Goal: Information Seeking & Learning: Check status

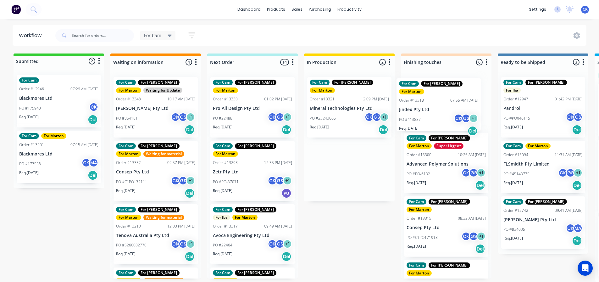
drag, startPoint x: 330, startPoint y: 103, endPoint x: 421, endPoint y: 105, distance: 91.2
click at [422, 106] on div "Submitted 2 Status colour #32CD32 hex #32CD32 Save Cancel Summaries Total order…" at bounding box center [428, 167] width 867 height 228
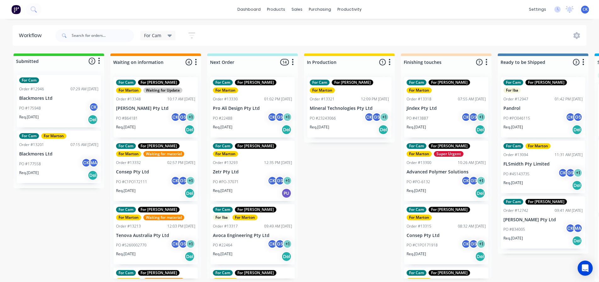
click at [252, 124] on div "Req. 24/09/25 Del" at bounding box center [252, 129] width 79 height 11
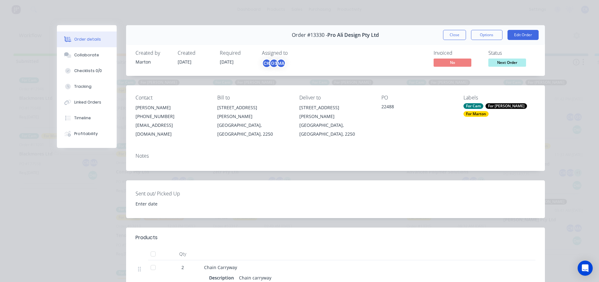
drag, startPoint x: 456, startPoint y: 33, endPoint x: 353, endPoint y: 92, distance: 119.2
click at [456, 33] on button "Close" at bounding box center [454, 35] width 23 height 10
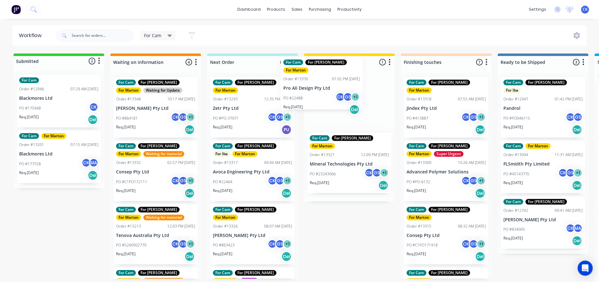
drag, startPoint x: 289, startPoint y: 116, endPoint x: 353, endPoint y: 109, distance: 63.9
click at [339, 98] on div "Submitted 2 Status colour #32CD32 hex #32CD32 Save Cancel Summaries Total order…" at bounding box center [428, 167] width 867 height 228
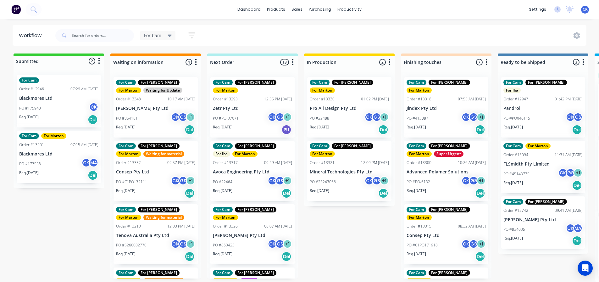
click at [360, 114] on div "PO #22488 CK GS + 1" at bounding box center [349, 118] width 79 height 12
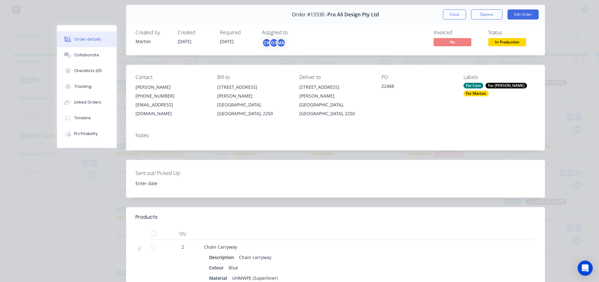
scroll to position [31, 0]
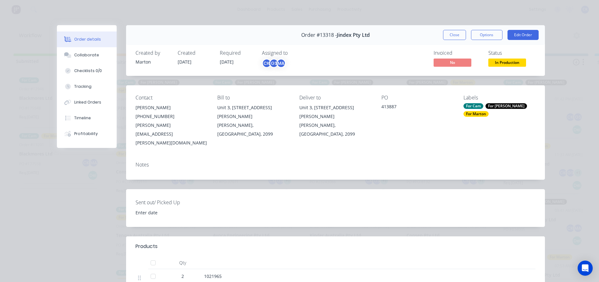
drag, startPoint x: 453, startPoint y: 34, endPoint x: 225, endPoint y: 15, distance: 229.2
click at [450, 33] on button "Close" at bounding box center [454, 35] width 23 height 10
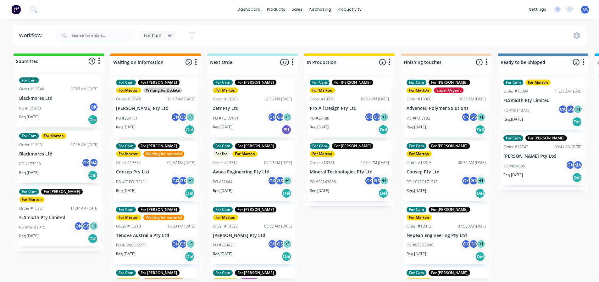
click at [228, 115] on p "PO #PO-37071" at bounding box center [226, 118] width 26 height 6
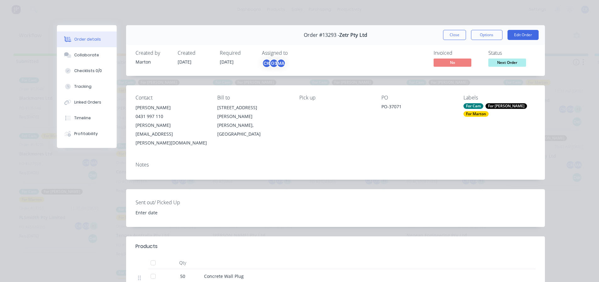
click at [458, 35] on button "Close" at bounding box center [454, 35] width 23 height 10
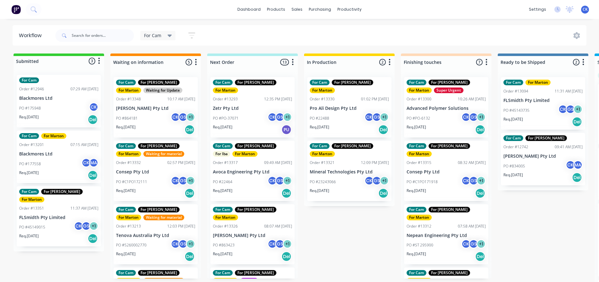
click at [263, 113] on div "PO #PO-37071 CK GS + 1" at bounding box center [252, 118] width 79 height 12
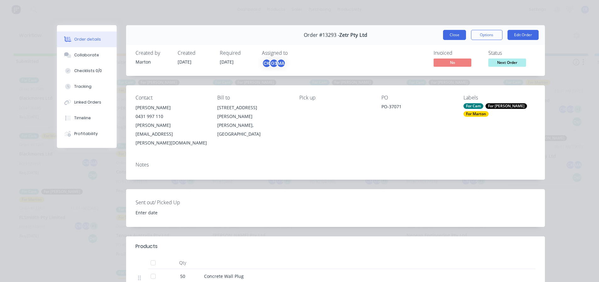
click at [444, 35] on button "Close" at bounding box center [454, 35] width 23 height 10
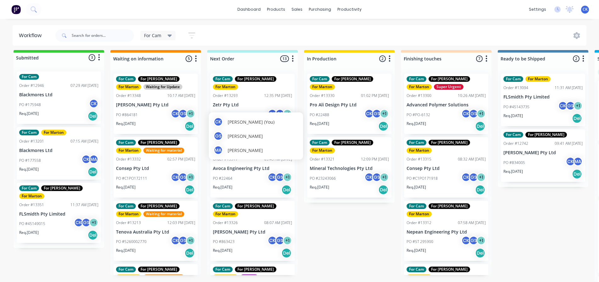
scroll to position [8, 0]
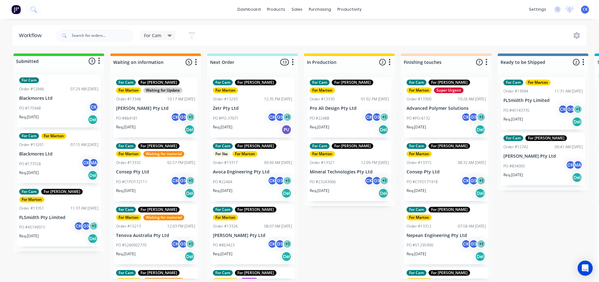
click at [252, 124] on div "Req. 26/09/25 PU" at bounding box center [252, 129] width 79 height 11
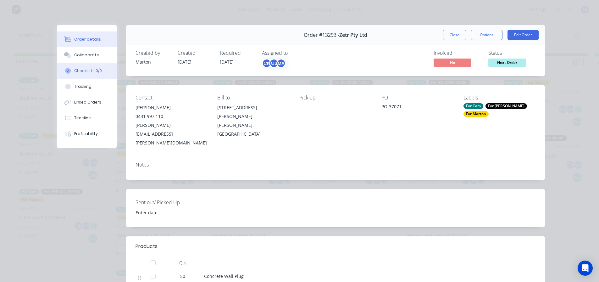
click at [70, 68] on button "Checklists 0/0" at bounding box center [87, 71] width 60 height 16
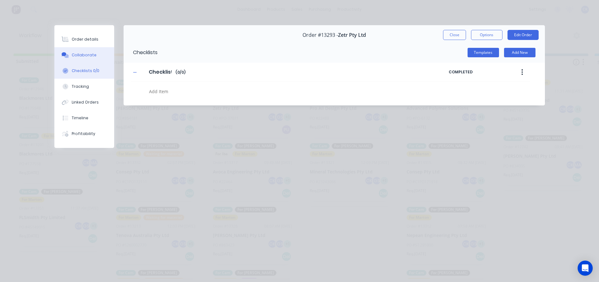
click at [75, 58] on button "Collaborate" at bounding box center [84, 55] width 60 height 16
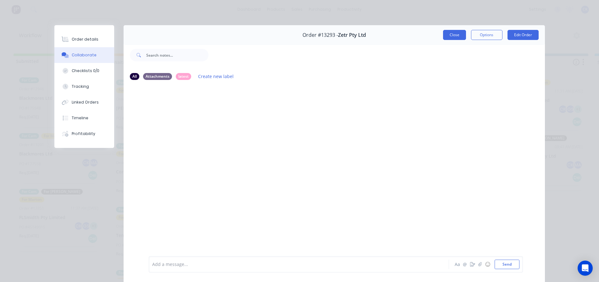
click at [449, 35] on button "Close" at bounding box center [454, 35] width 23 height 10
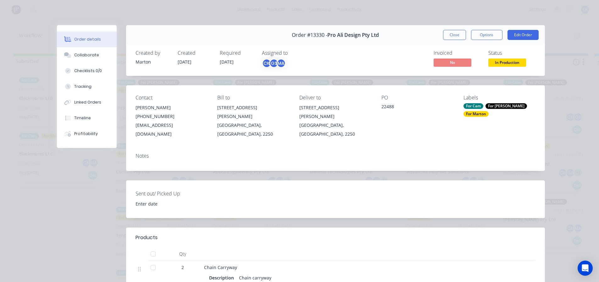
click at [501, 61] on span "In Production" at bounding box center [507, 63] width 38 height 8
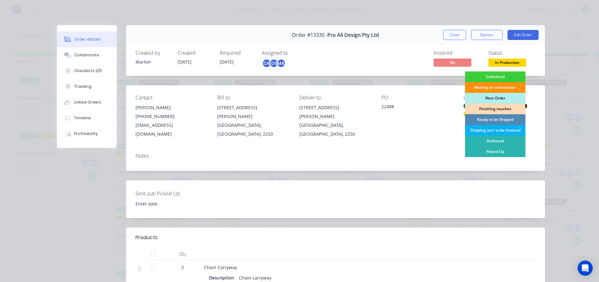
click at [487, 109] on div "Finishing touches" at bounding box center [495, 108] width 60 height 11
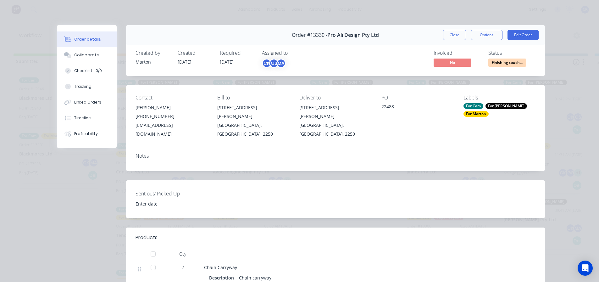
click at [461, 42] on div "Order #13330 - Pro Ali Design Pty Ltd Close Options Edit Order" at bounding box center [335, 35] width 419 height 20
click at [455, 37] on button "Close" at bounding box center [454, 35] width 23 height 10
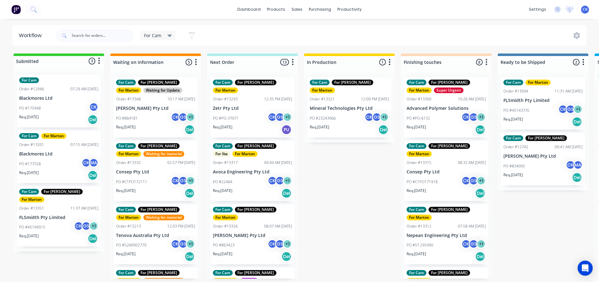
click at [251, 112] on div "PO #PO-37071 CK GS + 1" at bounding box center [252, 118] width 79 height 12
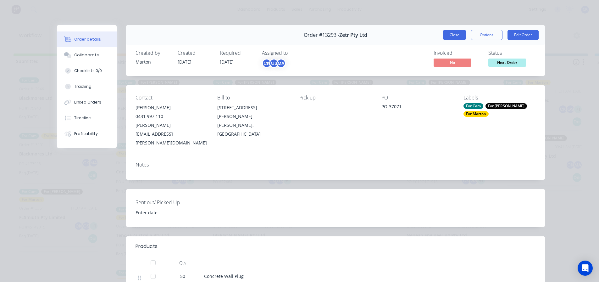
click at [453, 34] on button "Close" at bounding box center [454, 35] width 23 height 10
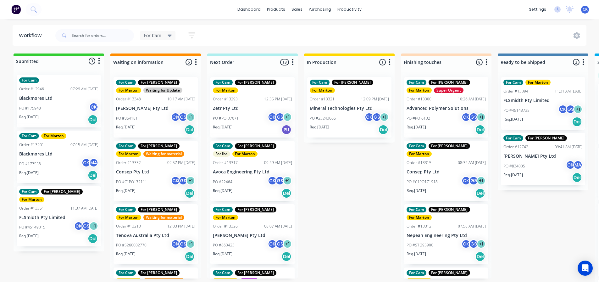
click at [249, 169] on p "Avoca Engineering Pty Ltd" at bounding box center [252, 171] width 79 height 5
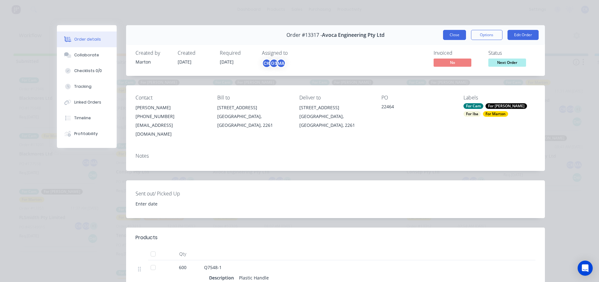
click at [447, 36] on button "Close" at bounding box center [454, 35] width 23 height 10
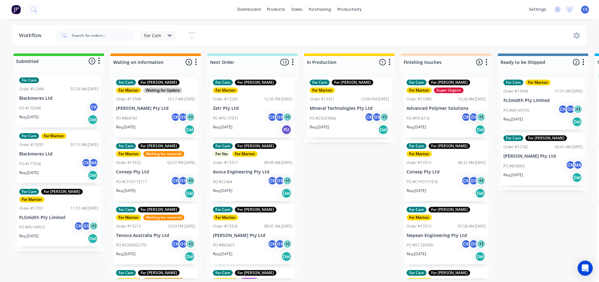
click at [239, 188] on div "Req. [DATE] Del" at bounding box center [252, 193] width 79 height 11
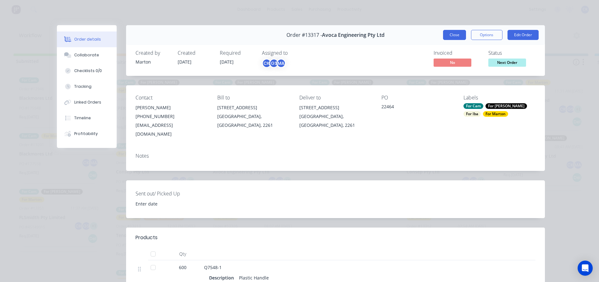
click at [460, 34] on button "Close" at bounding box center [454, 35] width 23 height 10
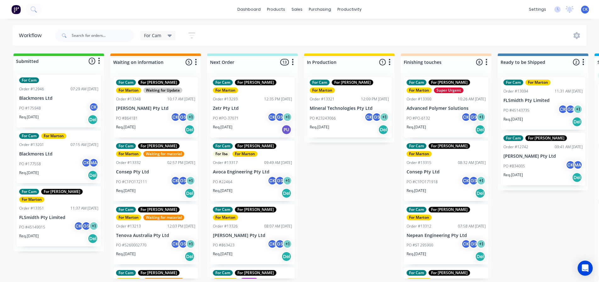
click at [256, 251] on div "Req. [DATE] Del" at bounding box center [252, 256] width 79 height 11
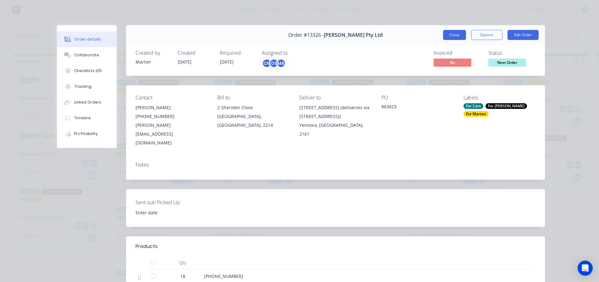
click at [456, 37] on button "Close" at bounding box center [454, 35] width 23 height 10
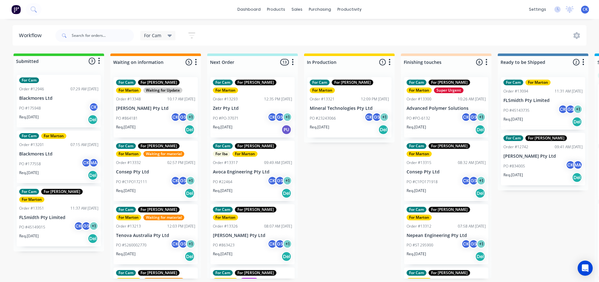
click at [245, 106] on p "Zetr Pty Ltd" at bounding box center [252, 108] width 79 height 5
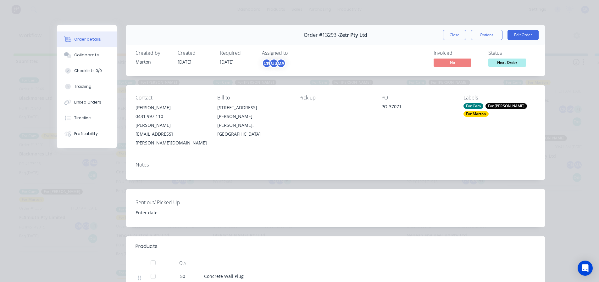
drag, startPoint x: 453, startPoint y: 38, endPoint x: 421, endPoint y: 44, distance: 33.1
click at [453, 38] on button "Close" at bounding box center [454, 35] width 23 height 10
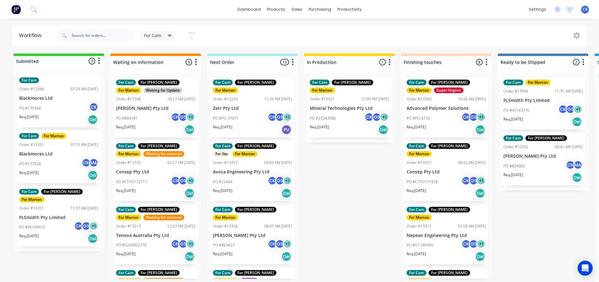
drag, startPoint x: 248, startPoint y: 181, endPoint x: 257, endPoint y: 171, distance: 13.1
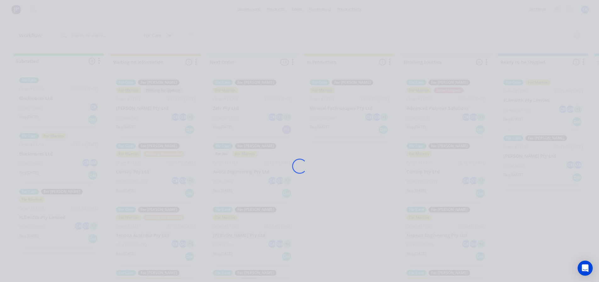
click at [364, 167] on div "Loading..." at bounding box center [299, 166] width 503 height 282
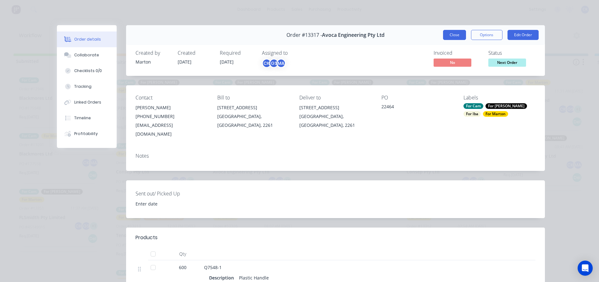
drag, startPoint x: 453, startPoint y: 30, endPoint x: 449, endPoint y: 32, distance: 4.7
click at [452, 30] on div "Order #13317 - Avoca Engineering Pty Ltd Close Options Edit Order" at bounding box center [335, 35] width 419 height 20
click at [446, 36] on button "Close" at bounding box center [454, 35] width 23 height 10
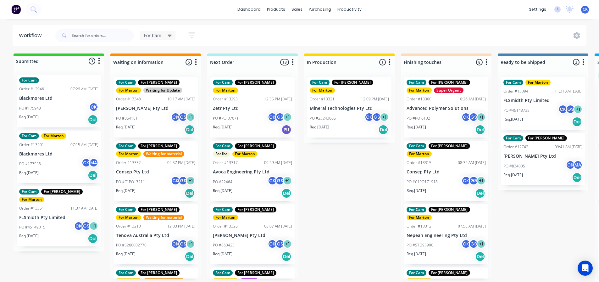
click at [314, 152] on div "Submitted 3 Status colour #32CD32 hex #32CD32 Save Cancel Summaries Total order…" at bounding box center [428, 169] width 867 height 232
click at [321, 170] on div "Submitted 3 Status colour #32CD32 hex #32CD32 Save Cancel Summaries Total order…" at bounding box center [428, 169] width 867 height 232
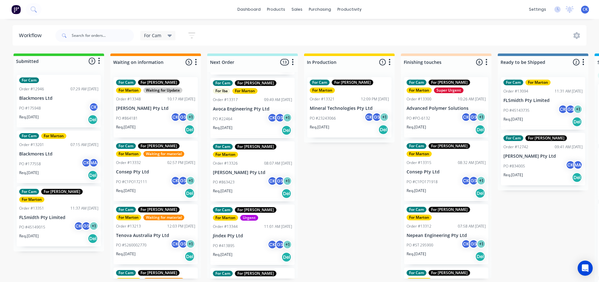
click at [437, 188] on div "Req. [DATE] Del" at bounding box center [446, 193] width 79 height 11
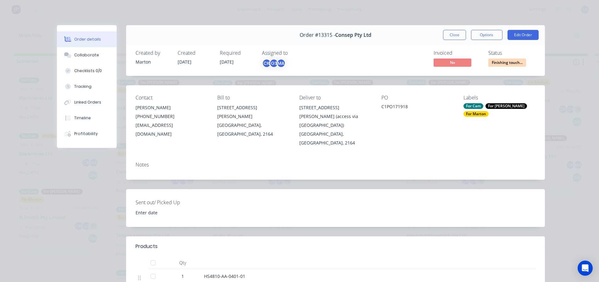
click at [449, 40] on div "Order #13315 - Consep Pty Ltd Close Options Edit Order" at bounding box center [335, 35] width 419 height 20
click at [449, 37] on button "Close" at bounding box center [454, 35] width 23 height 10
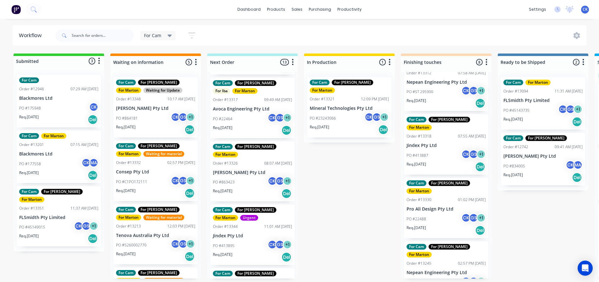
scroll to position [220, 0]
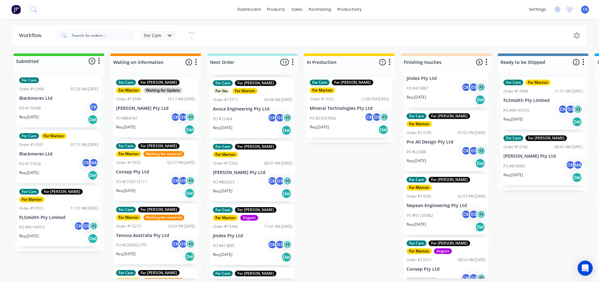
click at [441, 273] on div "PO #C1PO172094 CK GS + 1" at bounding box center [446, 279] width 79 height 12
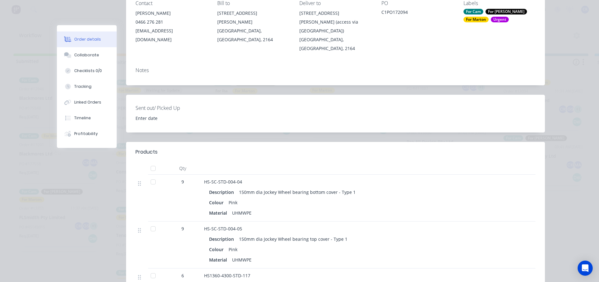
scroll to position [0, 0]
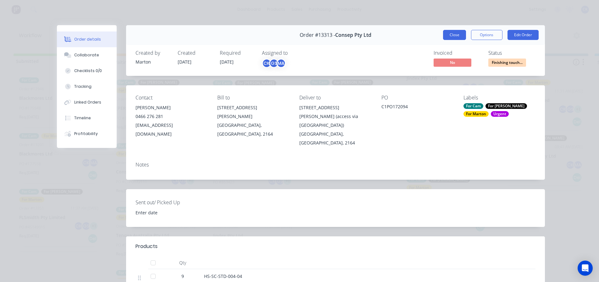
click at [457, 31] on button "Close" at bounding box center [454, 35] width 23 height 10
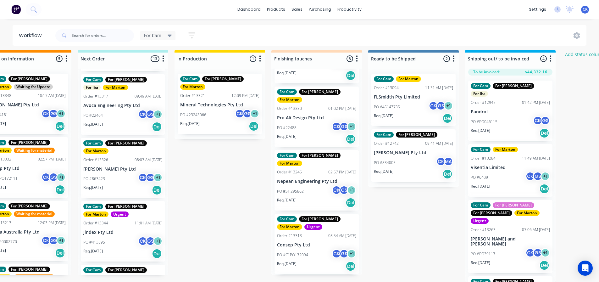
scroll to position [252, 0]
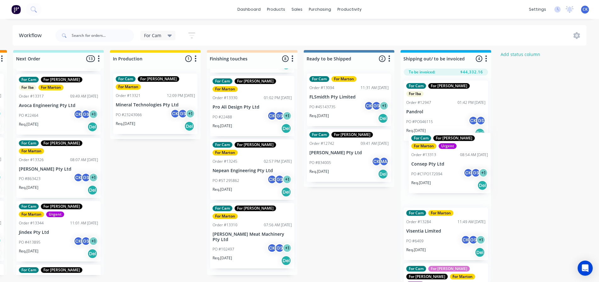
drag, startPoint x: 310, startPoint y: 194, endPoint x: 446, endPoint y: 167, distance: 138.8
click at [446, 167] on div "Submitted 3 Status colour #32CD32 hex #32CD32 Save Cancel Summaries Total order…" at bounding box center [234, 166] width 867 height 232
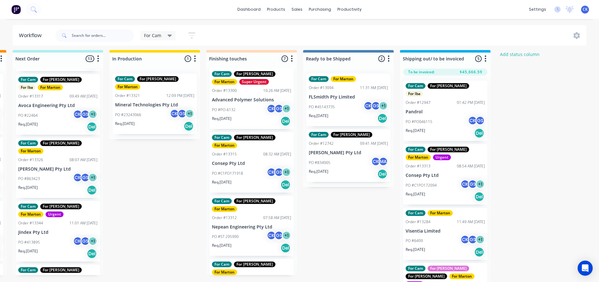
scroll to position [4, 0]
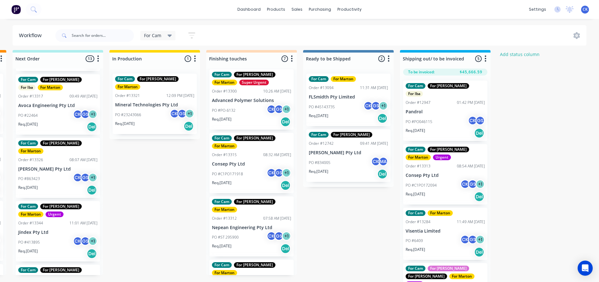
click at [356, 217] on div "Submitted 3 Status colour #32CD32 hex #32CD32 Save Cancel Summaries Total order…" at bounding box center [234, 166] width 867 height 232
click at [238, 161] on p "Consep Pty Ltd" at bounding box center [251, 163] width 79 height 5
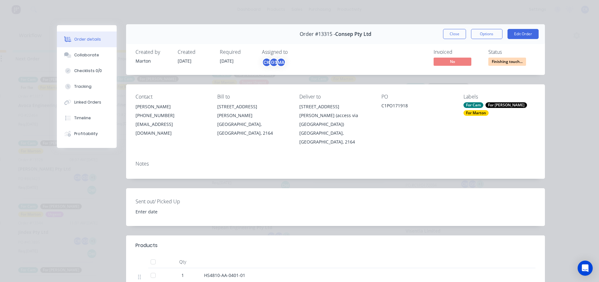
scroll to position [0, 0]
drag, startPoint x: 454, startPoint y: 36, endPoint x: 444, endPoint y: 47, distance: 15.6
click at [454, 36] on button "Close" at bounding box center [454, 35] width 23 height 10
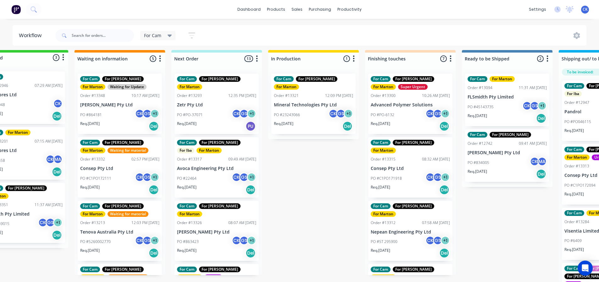
scroll to position [0, 36]
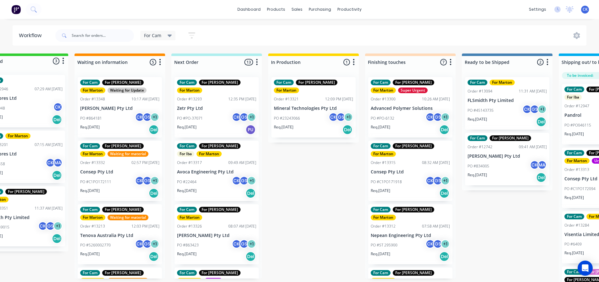
click at [215, 124] on div "Req. [DATE] PU" at bounding box center [216, 129] width 79 height 11
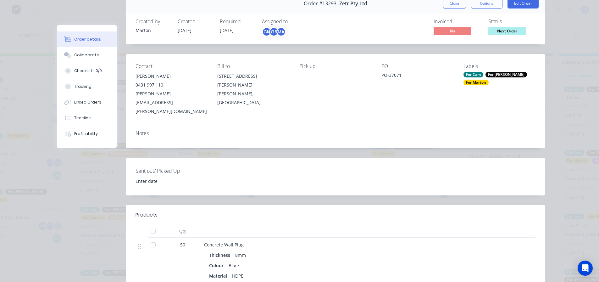
scroll to position [0, 0]
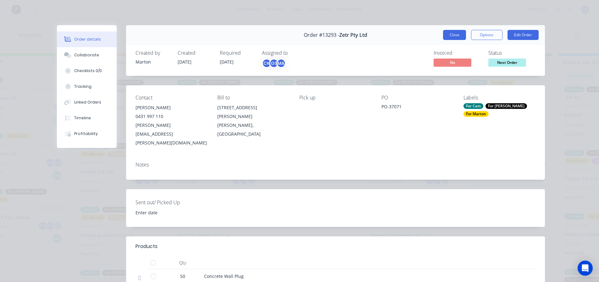
click at [459, 36] on button "Close" at bounding box center [454, 35] width 23 height 10
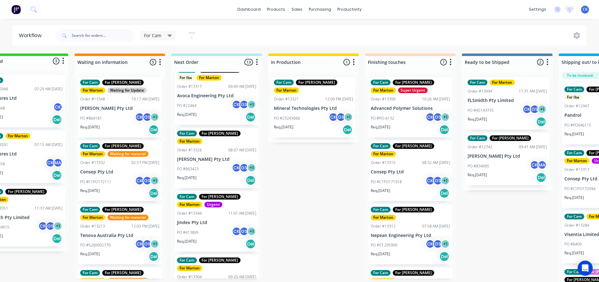
scroll to position [94, 0]
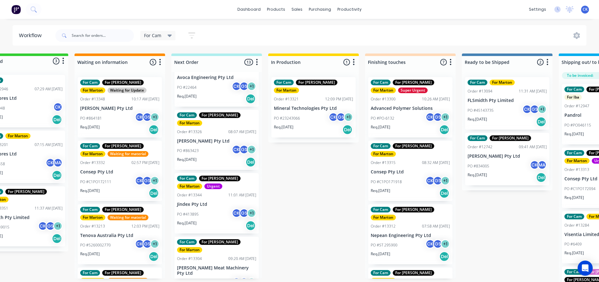
click at [210, 192] on div "Order #13344 11:01 AM [DATE]" at bounding box center [216, 195] width 79 height 6
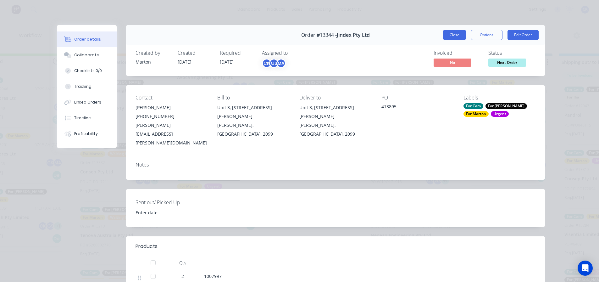
click at [450, 39] on button "Close" at bounding box center [454, 35] width 23 height 10
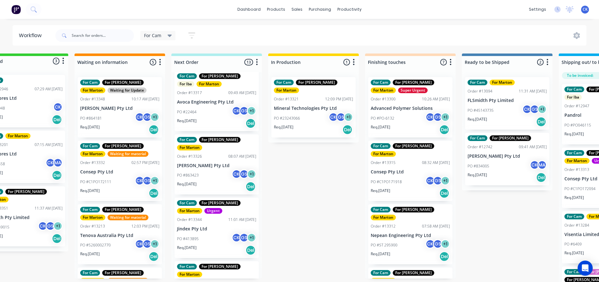
scroll to position [31, 0]
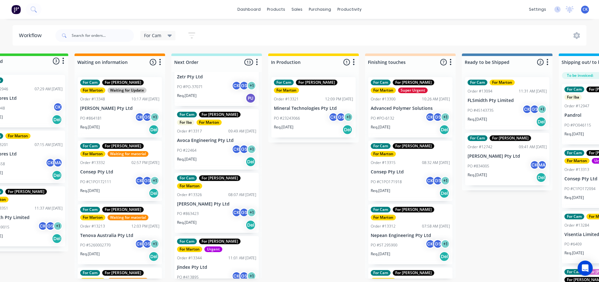
click at [210, 208] on div "PO #863423 CK GS + 1" at bounding box center [216, 214] width 79 height 12
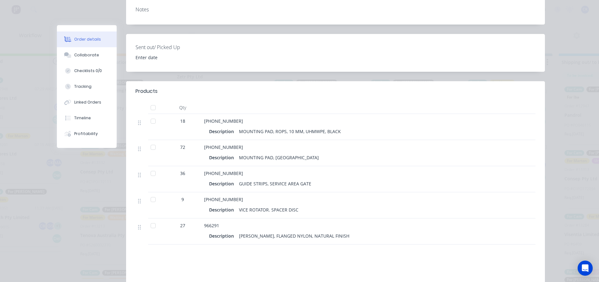
scroll to position [157, 0]
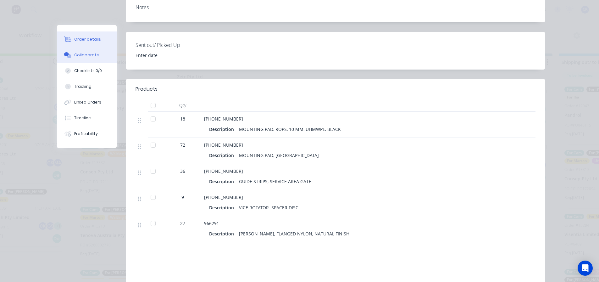
click at [89, 60] on button "Collaborate" at bounding box center [87, 55] width 60 height 16
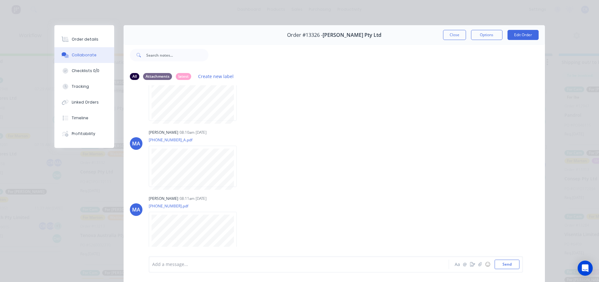
scroll to position [0, 0]
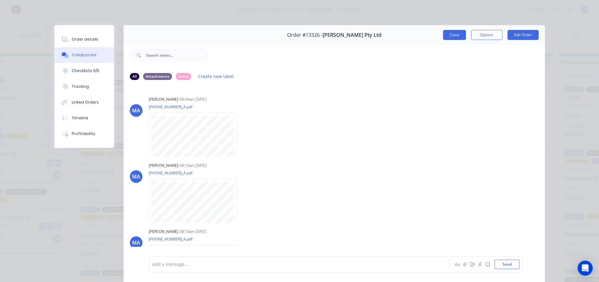
click at [455, 39] on button "Close" at bounding box center [454, 35] width 23 height 10
